Goal: Find specific page/section: Find specific page/section

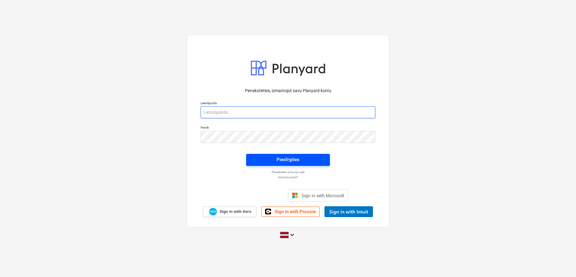
type input "[PERSON_NAME][EMAIL_ADDRESS][PERSON_NAME][DOMAIN_NAME]"
click at [281, 161] on div "Pieslēgties" at bounding box center [288, 160] width 23 height 8
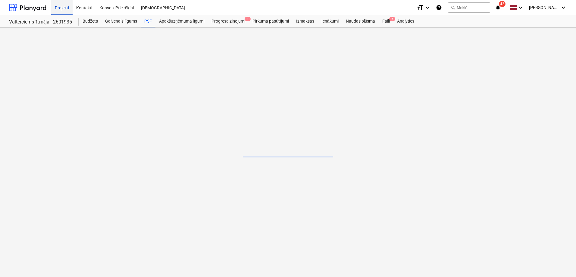
click at [69, 6] on div "Projekti" at bounding box center [61, 7] width 21 height 15
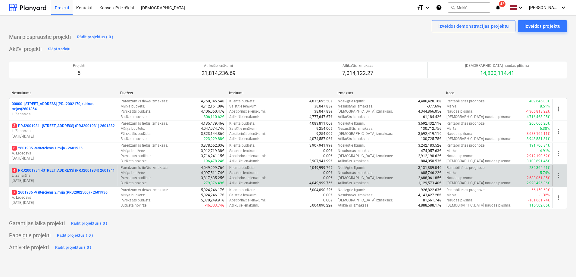
click at [77, 168] on p "4 PRJ2001934 - [STREET_ADDRESS] (PRJ2001934) 2601941" at bounding box center [63, 170] width 103 height 5
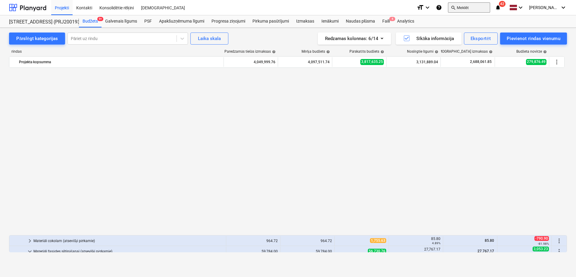
scroll to position [727, 0]
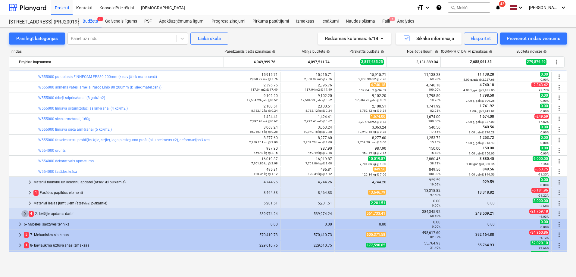
click at [25, 214] on span "keyboard_arrow_right" at bounding box center [24, 213] width 7 height 7
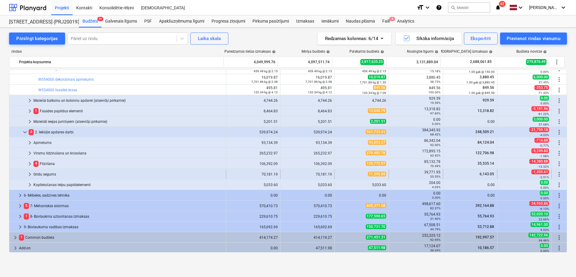
scroll to position [809, 0]
click at [30, 152] on span "keyboard_arrow_right" at bounding box center [29, 152] width 7 height 7
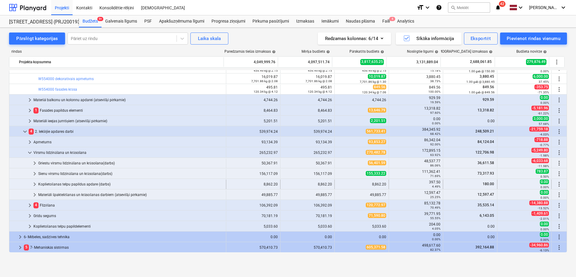
click at [33, 184] on span "keyboard_arrow_right" at bounding box center [34, 184] width 7 height 7
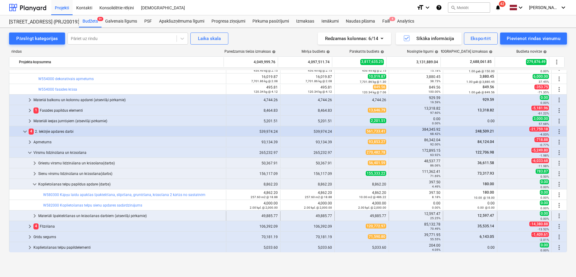
click at [36, 215] on span "keyboard_arrow_right" at bounding box center [34, 215] width 7 height 7
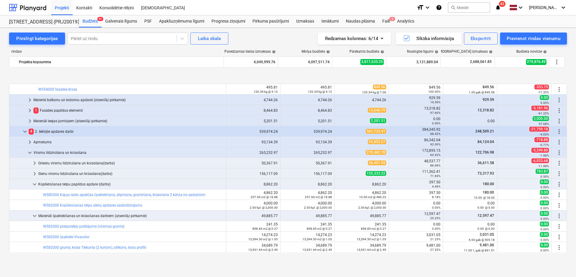
scroll to position [839, 0]
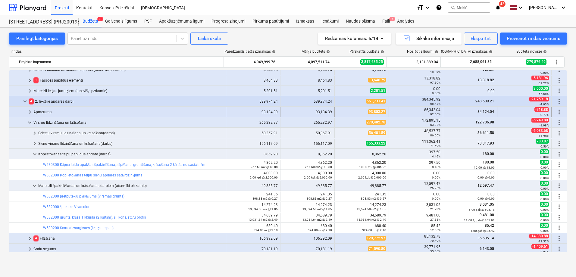
click at [29, 110] on span "keyboard_arrow_right" at bounding box center [29, 111] width 7 height 7
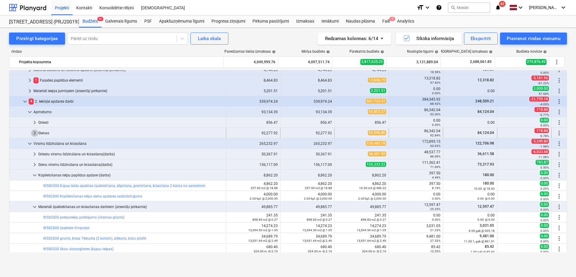
click at [32, 132] on span "keyboard_arrow_right" at bounding box center [34, 133] width 7 height 7
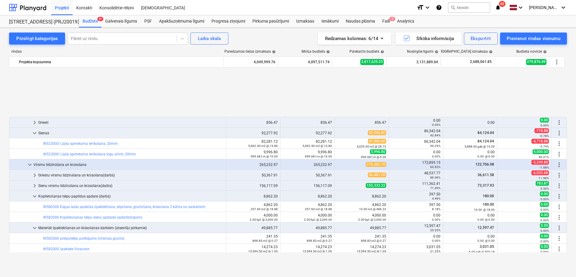
scroll to position [899, 0]
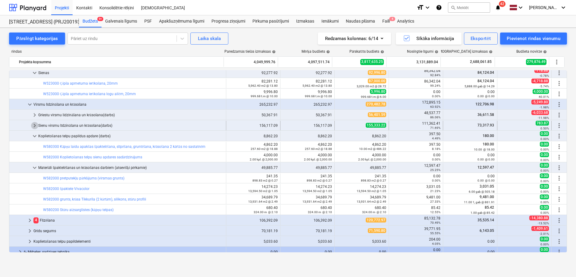
click at [36, 124] on span "keyboard_arrow_right" at bounding box center [34, 125] width 7 height 7
